Goal: Task Accomplishment & Management: Use online tool/utility

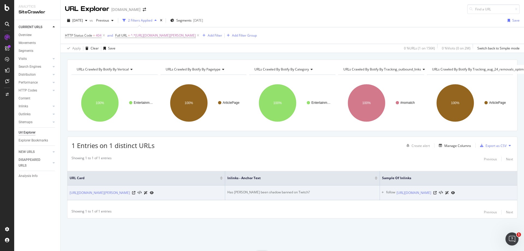
click at [281, 190] on div "Has [PERSON_NAME] been shadow banned on Twitch?" at bounding box center [302, 192] width 150 height 5
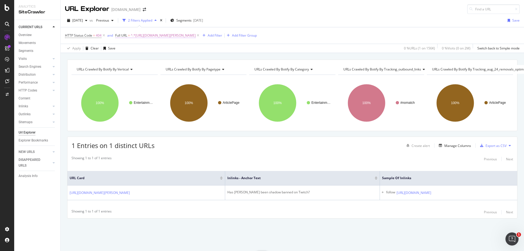
click at [165, 36] on span "^.*[URL][DOMAIN_NAME][PERSON_NAME]" at bounding box center [163, 36] width 65 height 8
click at [158, 59] on input "[URL][DOMAIN_NAME][PERSON_NAME]" at bounding box center [146, 58] width 52 height 9
paste input "twitch-cooking-show-disaster-set-destroyed-dough-561689"
type input "[URL][DOMAIN_NAME]"
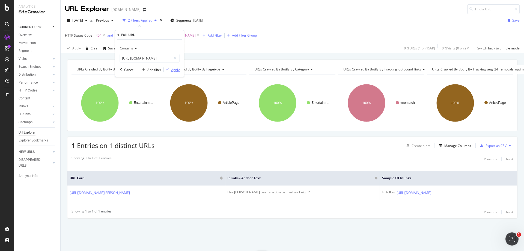
click at [178, 72] on div "Apply" at bounding box center [175, 69] width 8 height 5
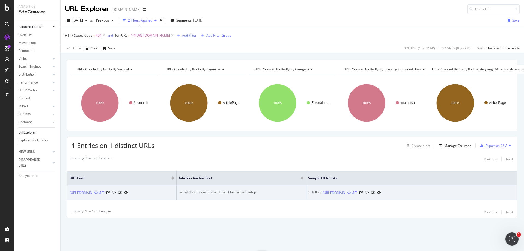
click at [192, 190] on div "ball of dough down so hard that it broke their setup" at bounding box center [241, 192] width 125 height 5
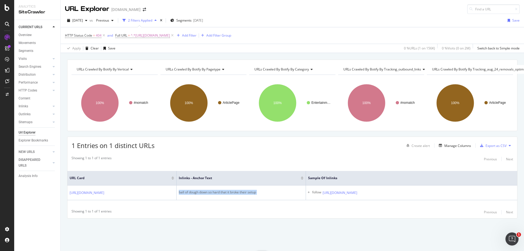
copy div "ball of dough down so hard that it broke their setup"
click at [170, 34] on span "^.*[URL][DOMAIN_NAME]" at bounding box center [150, 36] width 39 height 8
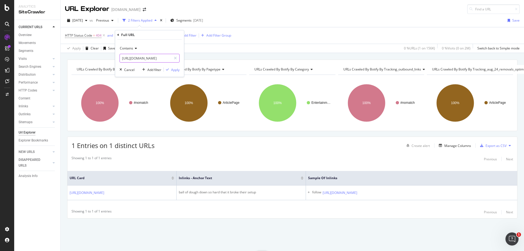
click at [154, 58] on input "[URL][DOMAIN_NAME]" at bounding box center [146, 58] width 52 height 9
paste input "summit1g-hits-back-at-his-twitch-chat-after-they-roast-him-for-raging-1344043"
type input "[URL][DOMAIN_NAME]"
click at [174, 69] on div "Apply" at bounding box center [175, 69] width 8 height 5
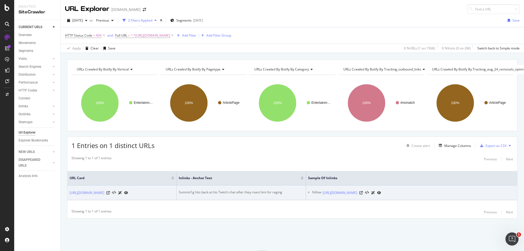
click at [245, 190] on div "Summit1g hits back at his Twitch chat after they roast him for raging" at bounding box center [241, 192] width 125 height 5
copy div "Summit1g hits back at his Twitch chat after they roast him for raging"
click at [362, 191] on icon at bounding box center [360, 192] width 3 height 3
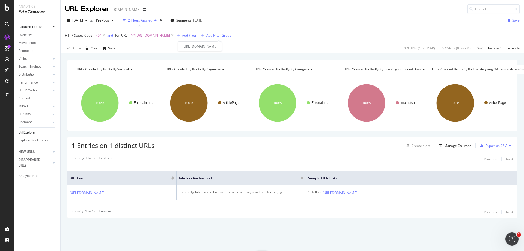
click at [170, 35] on span "^.*[URL][DOMAIN_NAME]" at bounding box center [150, 36] width 39 height 8
click at [137, 57] on input "[URL][DOMAIN_NAME]" at bounding box center [146, 58] width 52 height 9
paste input "call-of-duty/hilarious-modern-warfare-movement-glitch-gives-new-meaning-to-snak…"
type input "[URL][DOMAIN_NAME]"
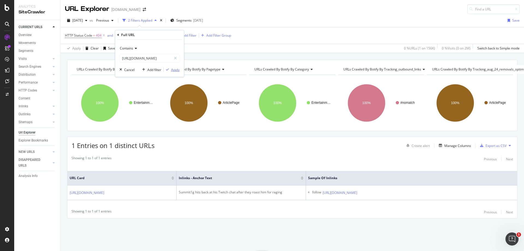
scroll to position [0, 0]
click at [173, 69] on div "Apply" at bounding box center [175, 69] width 8 height 5
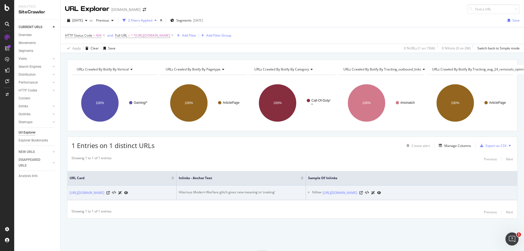
click at [188, 190] on div "Hilarious Modern Warfare glitch gives new meaning to ‘snaking’" at bounding box center [241, 192] width 125 height 5
copy div "Hilarious Modern Warfare glitch gives new meaning to ‘snaking’"
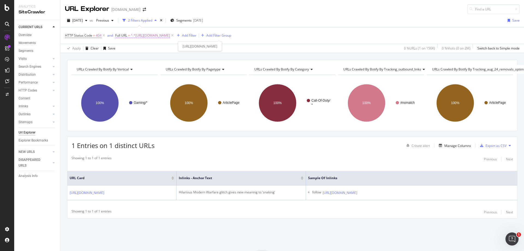
click at [170, 36] on span "^.*[URL][DOMAIN_NAME]" at bounding box center [150, 36] width 39 height 8
click at [159, 57] on input "[URL][DOMAIN_NAME]" at bounding box center [146, 58] width 52 height 9
paste input "entertainment/ninja-breaks-another-incredible-milestone-on-youtube-232948"
type input "[URL][DOMAIN_NAME]"
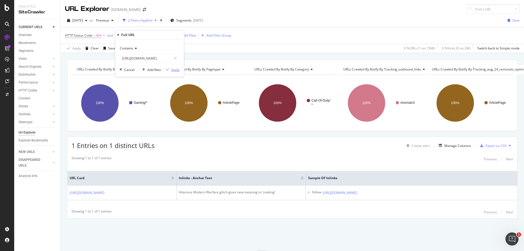
click at [175, 69] on div "Apply" at bounding box center [175, 69] width 8 height 5
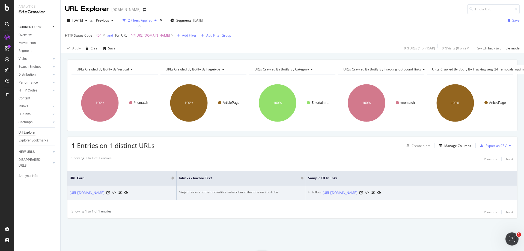
click at [226, 190] on div "Ninja breaks another incredible subscriber milestone on YouTube" at bounding box center [241, 192] width 125 height 5
copy div "Ninja breaks another incredible subscriber milestone on YouTube"
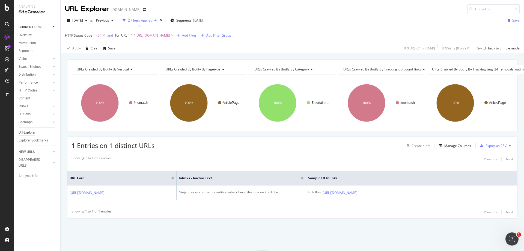
click at [170, 36] on span "^.*[URL][DOMAIN_NAME]" at bounding box center [150, 36] width 39 height 8
click at [154, 59] on input "[URL][DOMAIN_NAME]" at bounding box center [146, 58] width 52 height 9
paste input "perfectly-timed-twitch-donation-terrifies-streamer-horror-game-1026492"
type input "[URL][DOMAIN_NAME]"
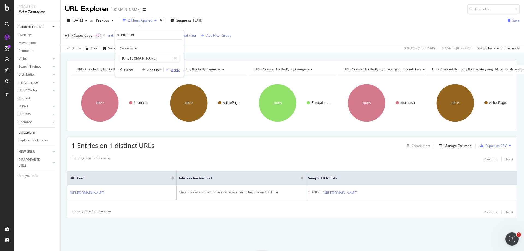
click at [176, 71] on div "Apply" at bounding box center [175, 69] width 8 height 5
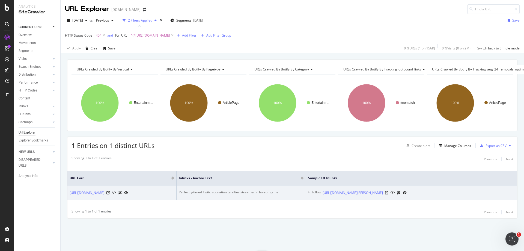
click at [245, 190] on div "Perfectly-timed Twitch donation terrifies streamer in horror game" at bounding box center [241, 192] width 125 height 5
copy div "Perfectly-timed Twitch donation terrifies streamer in horror game"
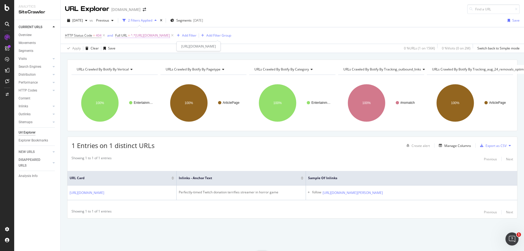
click at [167, 35] on span "^.*[URL][DOMAIN_NAME]" at bounding box center [150, 36] width 39 height 8
click at [152, 59] on input "[URL][DOMAIN_NAME]" at bounding box center [146, 58] width 52 height 9
paste input "linkin-parks-[PERSON_NAME]-confused-by-pog-in-twitch-chat-1348461"
type input "[URL][DOMAIN_NAME][PERSON_NAME]"
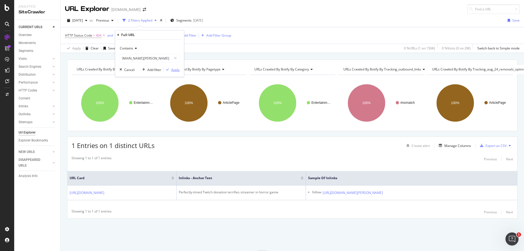
scroll to position [0, 0]
click at [178, 71] on div "Apply" at bounding box center [175, 69] width 8 height 5
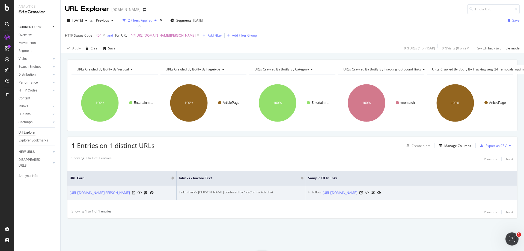
click at [179, 190] on div "Linkin Park’s [PERSON_NAME] confused by “pog” in Twitch chat" at bounding box center [241, 192] width 125 height 5
drag, startPoint x: 178, startPoint y: 187, endPoint x: 218, endPoint y: 186, distance: 40.1
click at [218, 186] on td "Linkin Park’s [PERSON_NAME] confused by “pog” in Twitch chat" at bounding box center [240, 192] width 129 height 15
copy div "Linkin [PERSON_NAME] [PERSON_NAME]"
click at [362, 191] on icon at bounding box center [360, 192] width 3 height 3
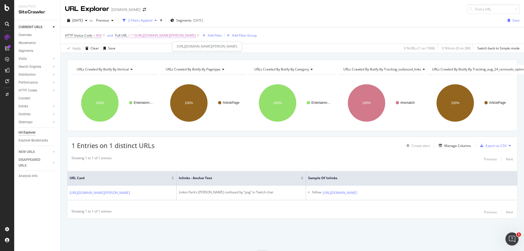
click at [188, 35] on span "^.*[URL][DOMAIN_NAME][PERSON_NAME]" at bounding box center [163, 36] width 65 height 8
click at [149, 57] on input "[URL][DOMAIN_NAME][PERSON_NAME]" at bounding box center [146, 58] width 52 height 9
paste input "call-of-duty/popular-russian-twitch-streamer-quits-modern-warfare-over-campaign…"
type input "[URL][DOMAIN_NAME]"
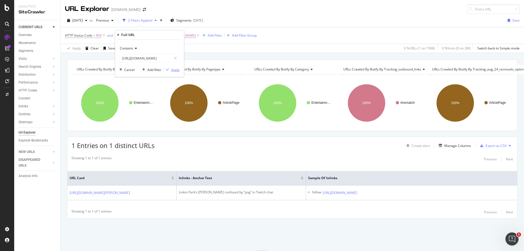
click at [173, 68] on div "Apply" at bounding box center [175, 69] width 8 height 5
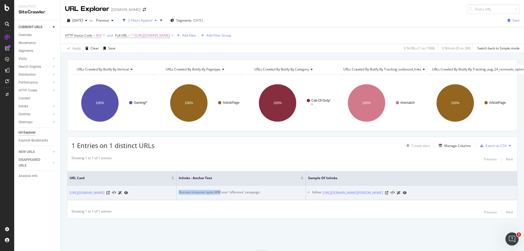
drag, startPoint x: 179, startPoint y: 187, endPoint x: 220, endPoint y: 187, distance: 40.9
click at [220, 190] on div "Russian streamer quits MW over ‘offensive’ campaign" at bounding box center [241, 192] width 125 height 5
copy div "Russian streamer quits MW"
click at [388, 191] on icon at bounding box center [386, 192] width 3 height 3
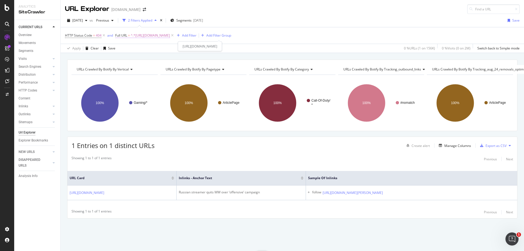
click at [170, 34] on span "^.*[URL][DOMAIN_NAME]" at bounding box center [150, 36] width 39 height 8
click at [155, 57] on input "[URL][DOMAIN_NAME]" at bounding box center [146, 58] width 52 height 9
paste input "entertainment/dr-disrespect-announces-streaming-return-in-mysterious-ig-live-14…"
type input "[URL][DOMAIN_NAME]"
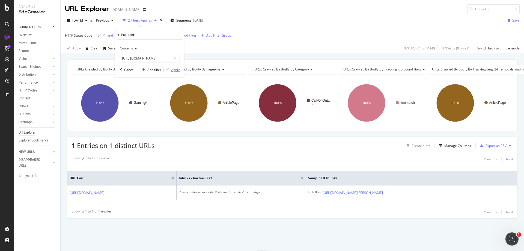
scroll to position [0, 0]
click at [173, 72] on div "Apply" at bounding box center [175, 69] width 8 height 5
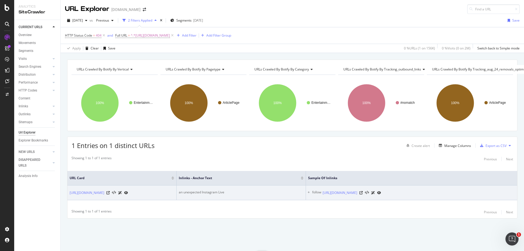
click at [196, 190] on div "an unexpected Instagram Live" at bounding box center [241, 192] width 125 height 5
copy div "an unexpected Instagram Live"
click at [362, 191] on icon at bounding box center [360, 192] width 3 height 3
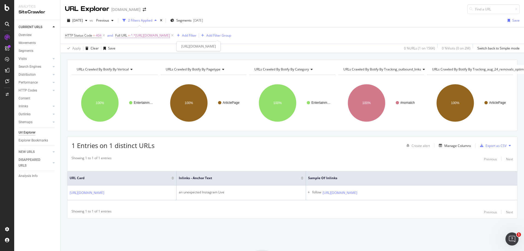
click at [170, 35] on span "^.*[URL][DOMAIN_NAME]" at bounding box center [150, 36] width 39 height 8
click at [160, 55] on input "[URL][DOMAIN_NAME]" at bounding box center [146, 58] width 52 height 9
paste input "xqc-explains-why-he-wont-be-participating-in-twitch-blackout-138377"
type input "[URL][DOMAIN_NAME]"
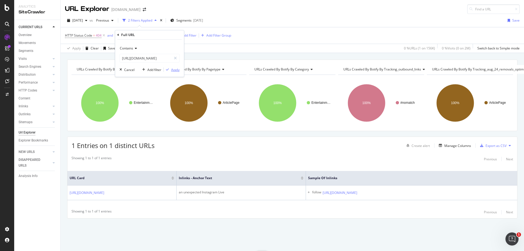
scroll to position [0, 0]
click at [175, 68] on div "Apply" at bounding box center [175, 69] width 8 height 5
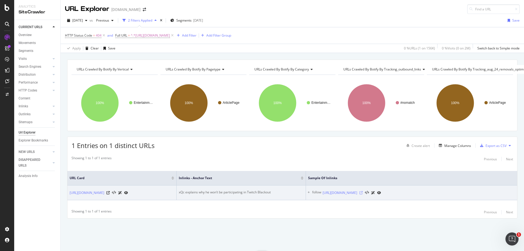
click at [362, 191] on icon at bounding box center [360, 192] width 3 height 3
click at [202, 190] on td "xQc explains why he won’t be participating in Twitch Blackout" at bounding box center [240, 192] width 129 height 15
click at [193, 190] on div "xQc explains why he won’t be participating in Twitch Blackout" at bounding box center [241, 192] width 125 height 5
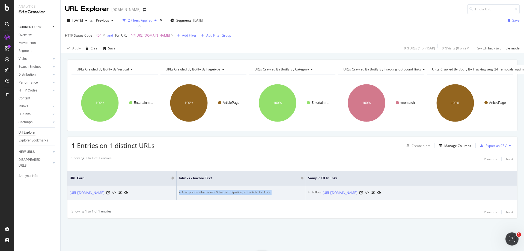
copy div "xQc explains why he won’t be participating in Twitch Blackout"
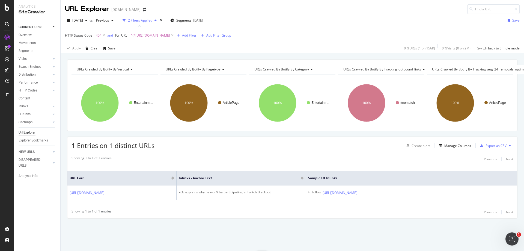
click at [264, 39] on div "HTTP Status Code = 404 and Full URL = ^.*[URL][DOMAIN_NAME] Add Filter Add Filt…" at bounding box center [292, 35] width 454 height 16
click at [170, 35] on span "^.*[URL][DOMAIN_NAME]" at bounding box center [150, 36] width 39 height 8
click at [151, 57] on input "[URL][DOMAIN_NAME]" at bounding box center [146, 58] width 52 height 9
paste input "the-last-of-us/new-the-last-of-us-part-ii-release-date-revealed-following-huge-…"
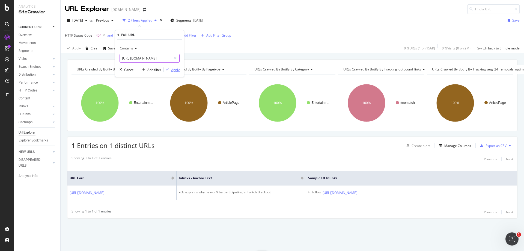
type input "[URL][DOMAIN_NAME]"
click at [177, 71] on div "Apply" at bounding box center [175, 69] width 8 height 5
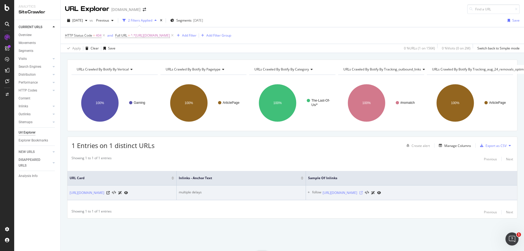
click at [362, 191] on icon at bounding box center [360, 192] width 3 height 3
click at [193, 190] on div "multiple delays" at bounding box center [241, 192] width 125 height 5
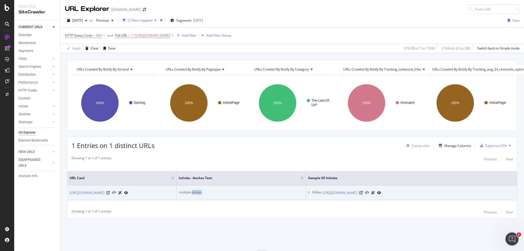
click at [193, 190] on div "multiple delays" at bounding box center [241, 192] width 125 height 5
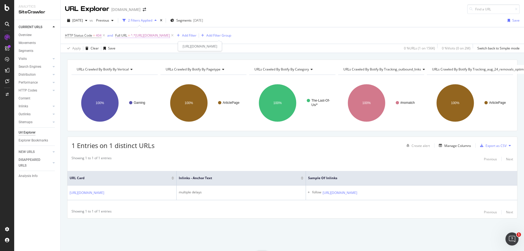
click at [170, 34] on span "^.*[URL][DOMAIN_NAME]" at bounding box center [150, 36] width 39 height 8
click at [145, 57] on input "[URL][DOMAIN_NAME]" at bounding box center [146, 58] width 52 height 9
paste input "call-of-duty/how-huke-finally-got-the-top-of-call-of-duty-esports-1382455"
type input "[URL][DOMAIN_NAME]"
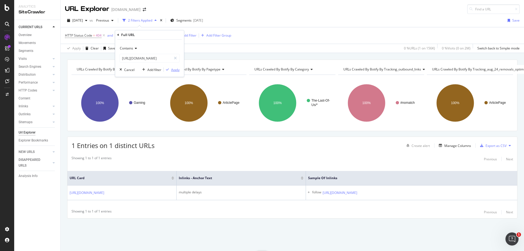
click at [178, 70] on div "Apply" at bounding box center [175, 69] width 8 height 5
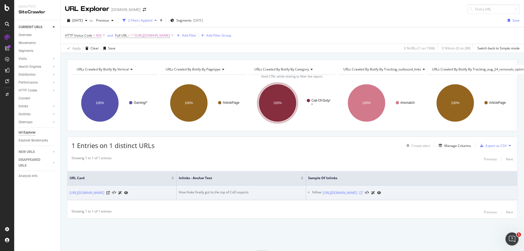
click at [362, 191] on icon at bounding box center [360, 192] width 3 height 3
click at [233, 185] on td "How Huke finally got to the top of CoD esports" at bounding box center [240, 192] width 129 height 15
click at [233, 191] on div "How Huke finally got to the top of CoD esports" at bounding box center [241, 192] width 125 height 5
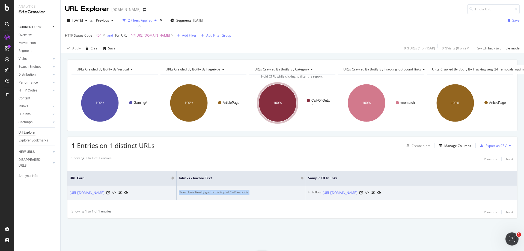
copy div "How Huke finally got to the top of CoD esports"
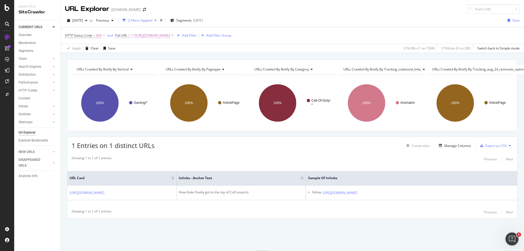
click at [170, 34] on span "^.*[URL][DOMAIN_NAME]" at bounding box center [150, 36] width 39 height 8
click at [151, 61] on input "[URL][DOMAIN_NAME]" at bounding box center [146, 58] width 52 height 9
paste input "tech/samsung-galaxy-s23-ultra-reaches-lowest-ever-price-in-early-[DATE][DATE]-d…"
type input "[URL][DOMAIN_NAME][DATE][DATE]"
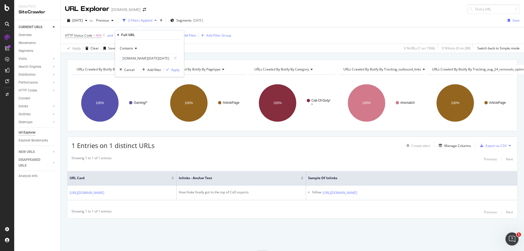
click at [175, 74] on div "Contains [URL][DOMAIN_NAME][DATE][DATE] Cancel Add filter Apply" at bounding box center [149, 58] width 69 height 37
click at [177, 72] on button "Apply" at bounding box center [172, 69] width 16 height 5
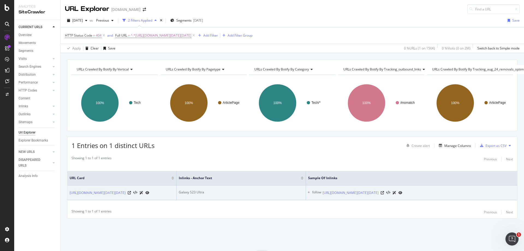
click at [185, 190] on div "Galaxy S23 Ultra" at bounding box center [241, 192] width 125 height 5
click at [384, 191] on icon at bounding box center [381, 192] width 3 height 3
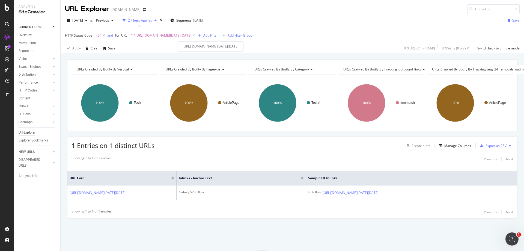
click at [191, 35] on span "^.*[URL][DOMAIN_NAME][DATE][DATE]" at bounding box center [161, 36] width 61 height 8
click at [142, 55] on input "[URL][DOMAIN_NAME][DATE][DATE]" at bounding box center [146, 58] width 52 height 9
paste input "smash/super-smash-bros-pro-changes-mind-on-his-favorite-character-after-getting…"
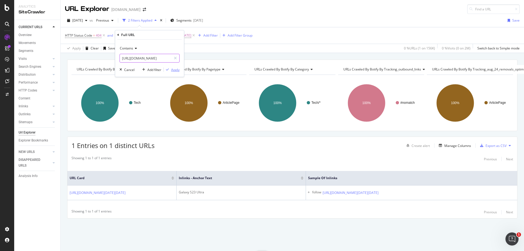
type input "[URL][DOMAIN_NAME]"
click at [177, 70] on div "Apply" at bounding box center [175, 69] width 8 height 5
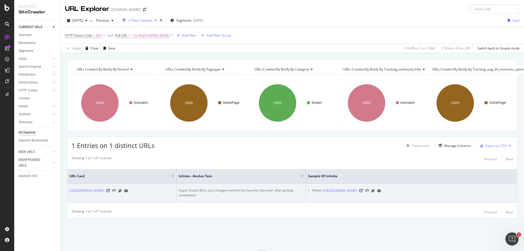
click at [191, 191] on div "Super Smash Bros. pro changes mind on his favorite character after getting anni…" at bounding box center [241, 193] width 125 height 10
click at [362, 190] on icon at bounding box center [360, 190] width 3 height 3
